Goal: Information Seeking & Learning: Check status

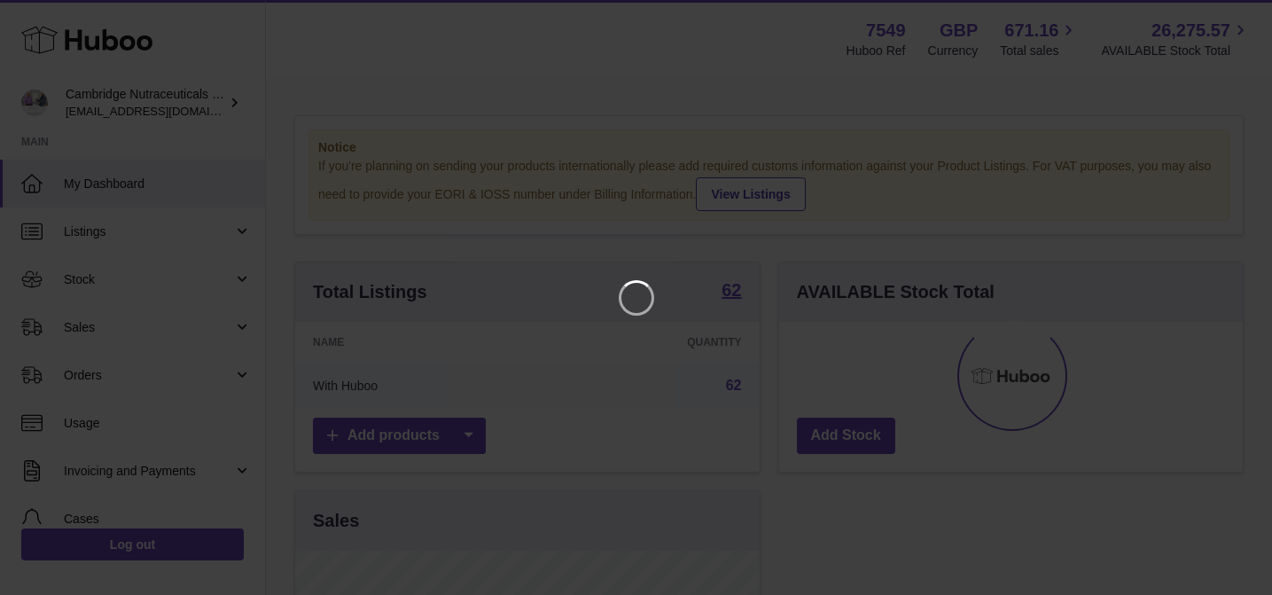
scroll to position [277, 464]
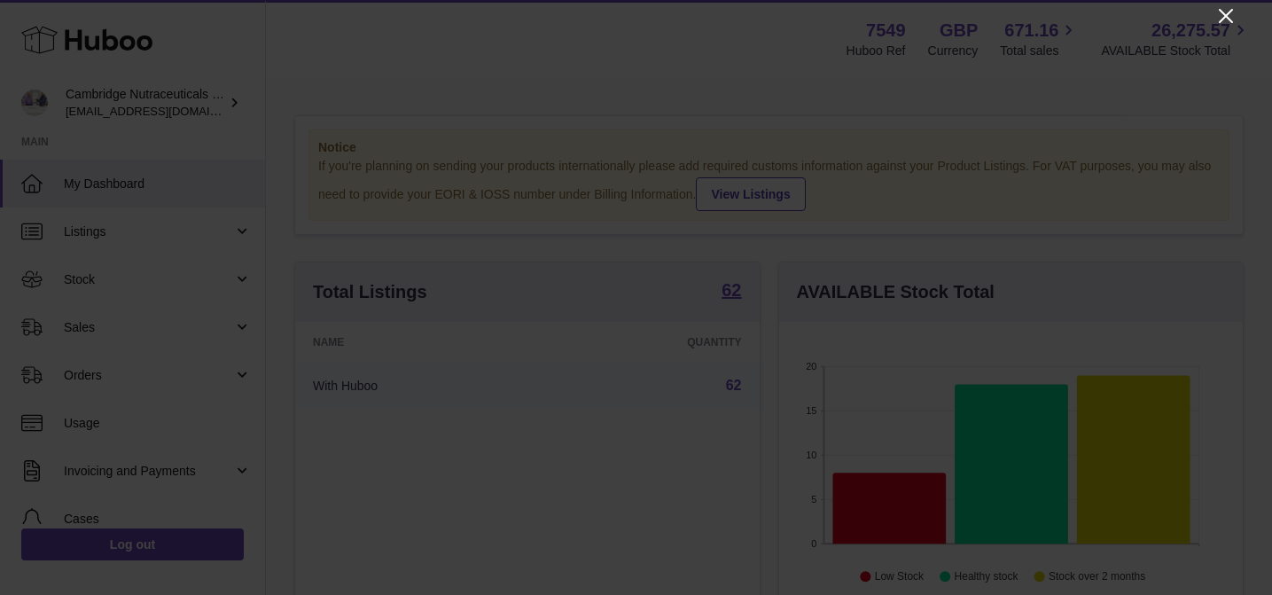
click at [1228, 15] on icon "Close" at bounding box center [1225, 15] width 21 height 21
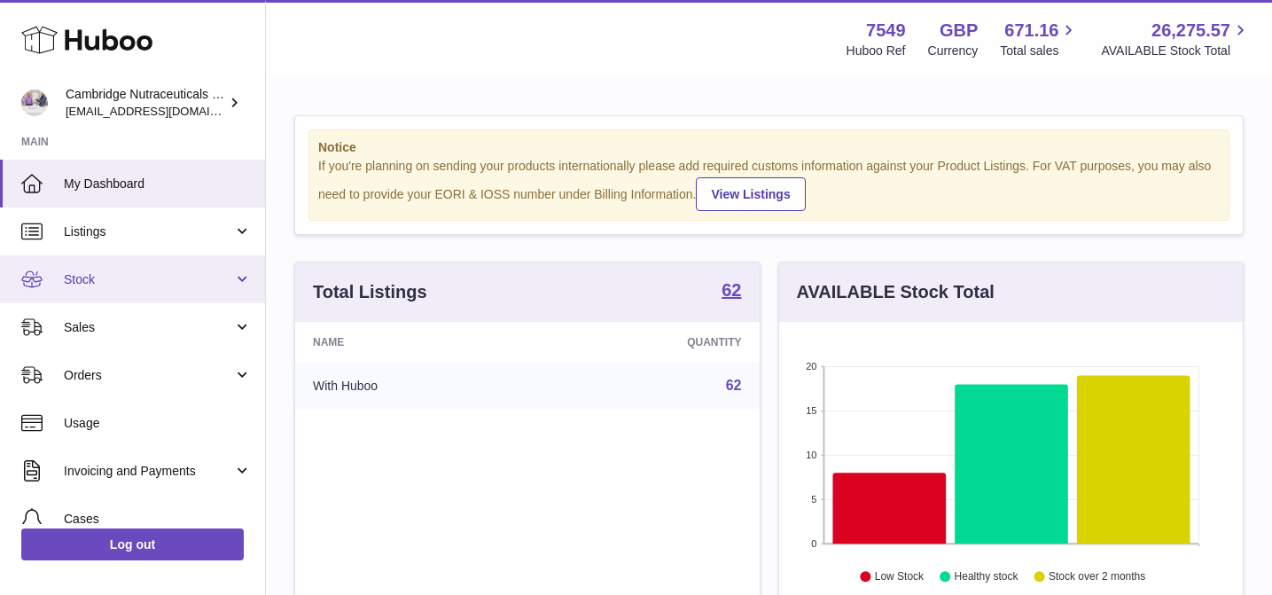
click at [162, 282] on span "Stock" at bounding box center [148, 279] width 169 height 17
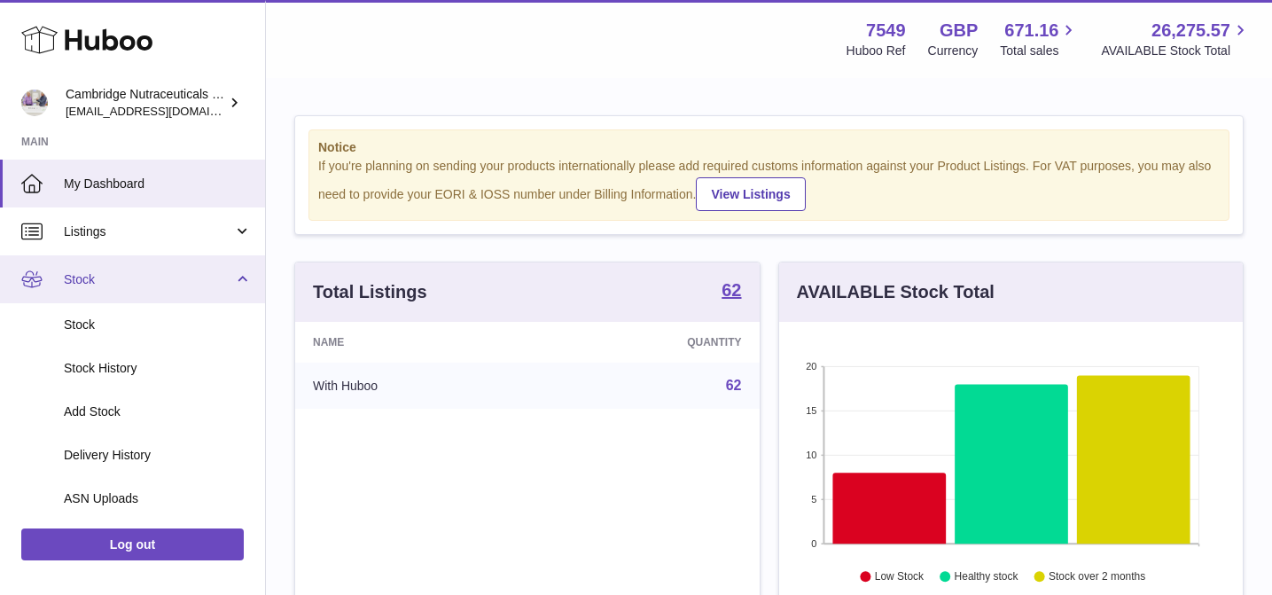
click at [162, 282] on span "Stock" at bounding box center [148, 279] width 169 height 17
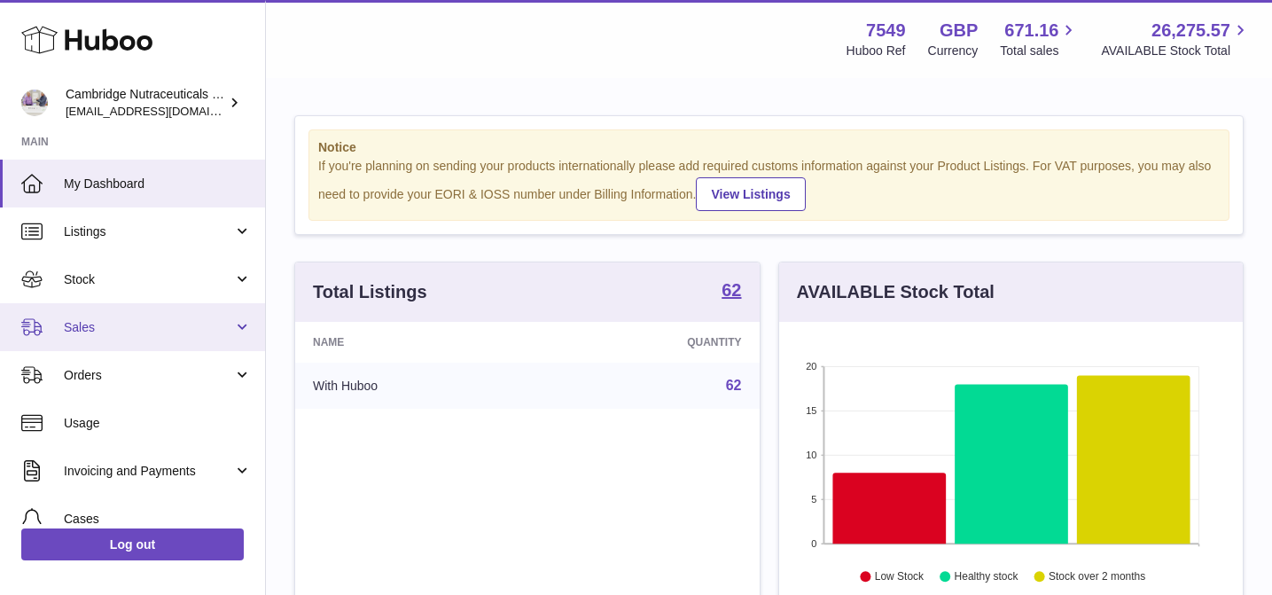
click at [157, 321] on span "Sales" at bounding box center [148, 327] width 169 height 17
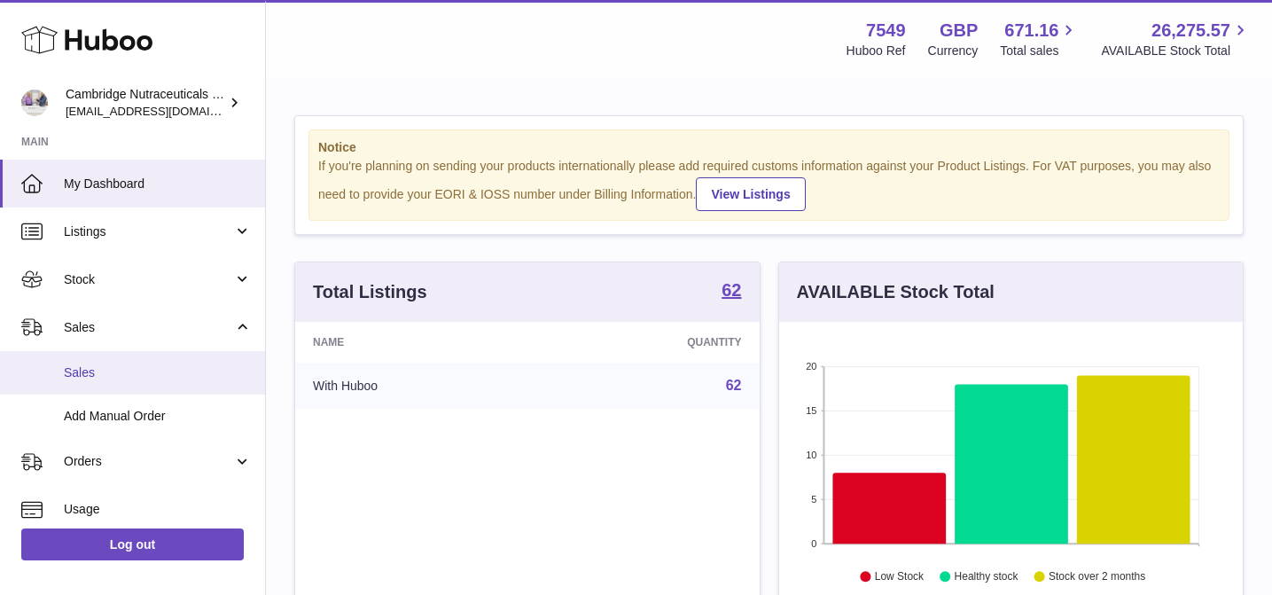
click at [165, 368] on span "Sales" at bounding box center [158, 372] width 188 height 17
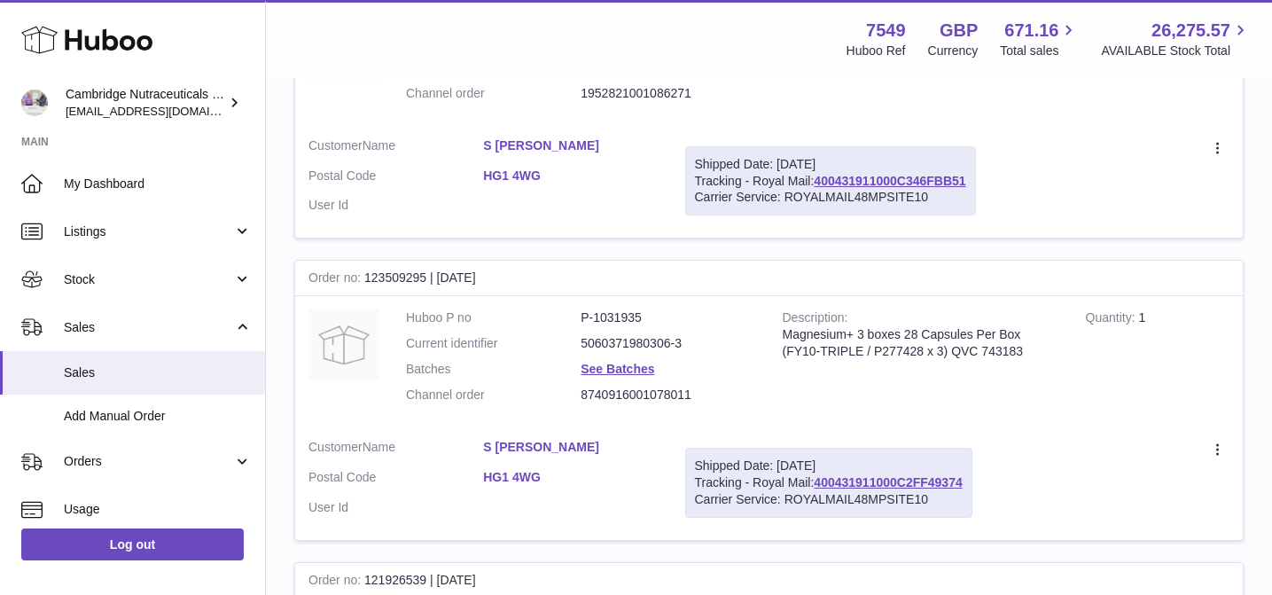
scroll to position [437, 0]
